Goal: Check status: Check status

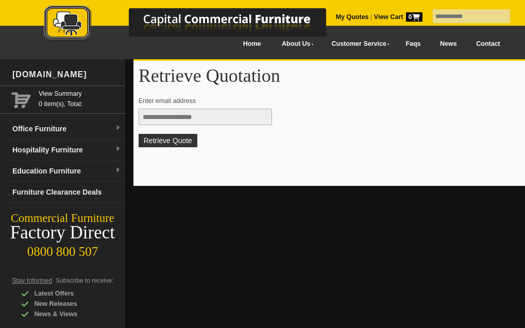
click at [167, 116] on input "text" at bounding box center [205, 117] width 133 height 16
type input "**********"
click at [173, 141] on button "Retrieve Quote" at bounding box center [168, 140] width 59 height 13
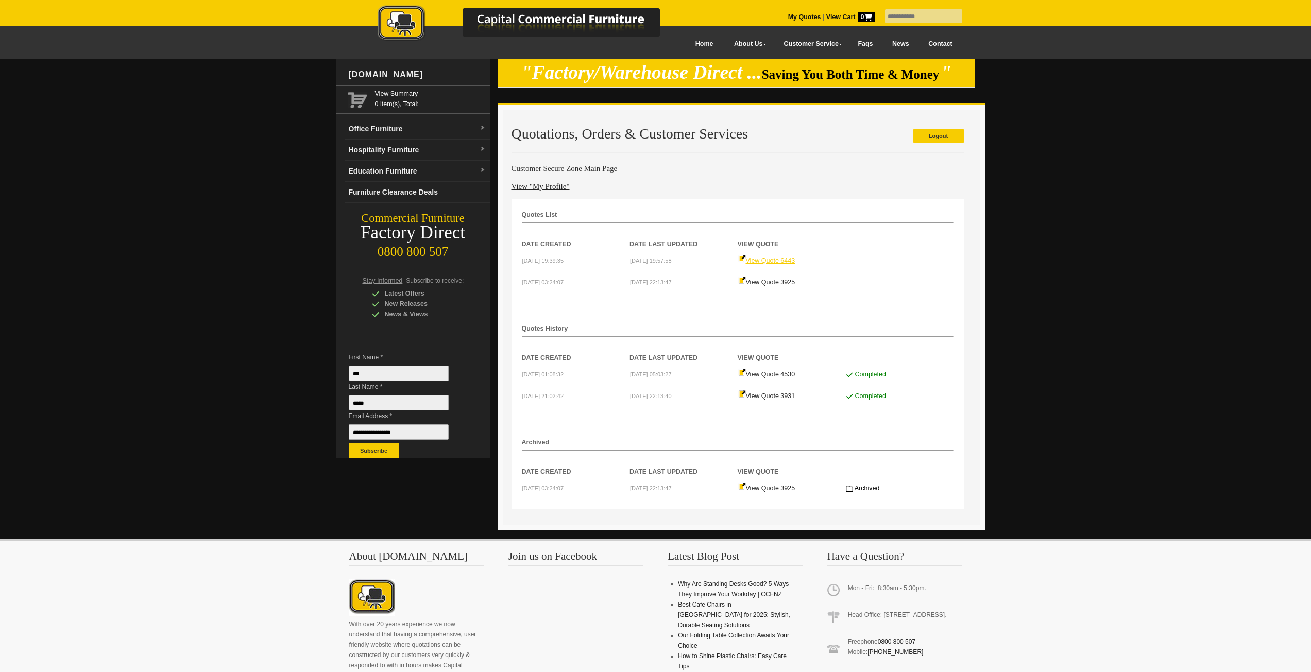
click at [524, 259] on link "View Quote 6443" at bounding box center [766, 260] width 57 height 7
